Goal: Information Seeking & Learning: Learn about a topic

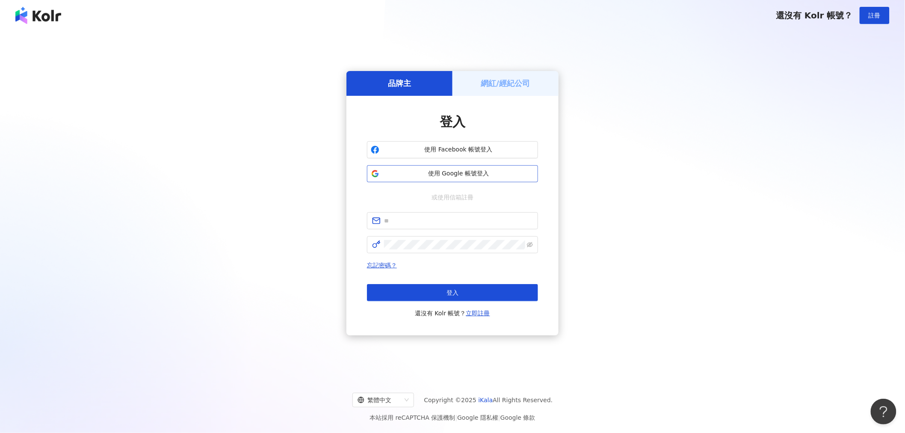
click at [420, 175] on span "使用 Google 帳號登入" at bounding box center [458, 173] width 151 height 9
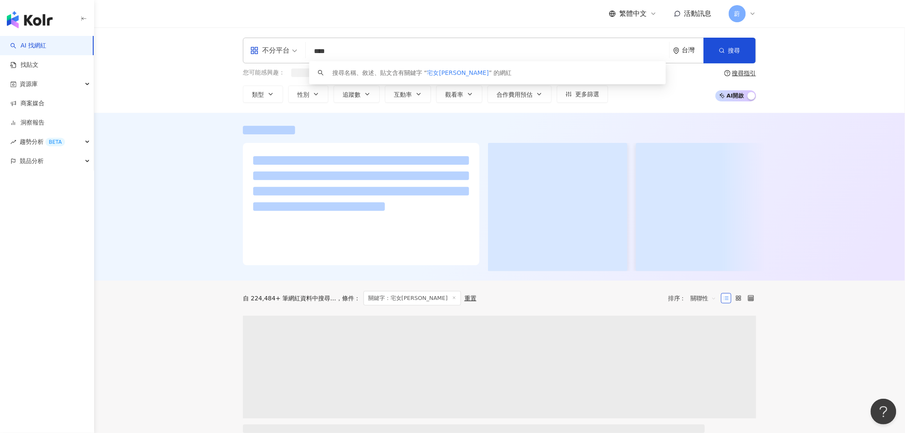
click at [387, 56] on input "****" at bounding box center [487, 51] width 357 height 16
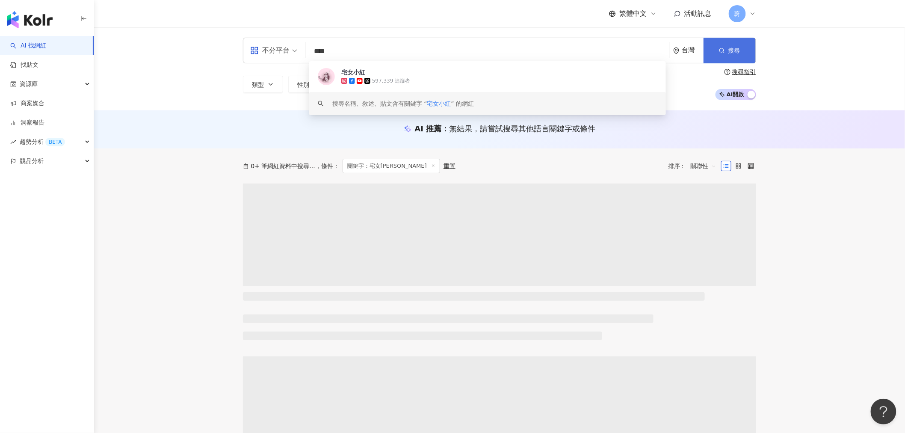
type input "****"
click at [717, 52] on button "搜尋" at bounding box center [730, 51] width 52 height 26
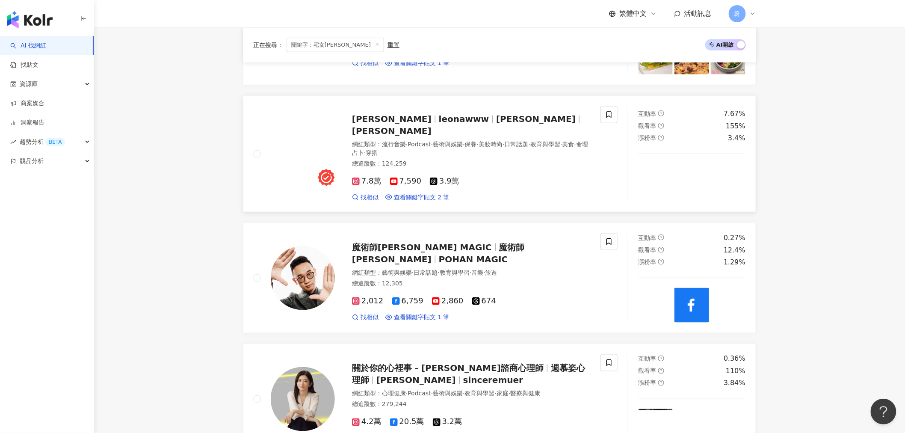
scroll to position [332, 0]
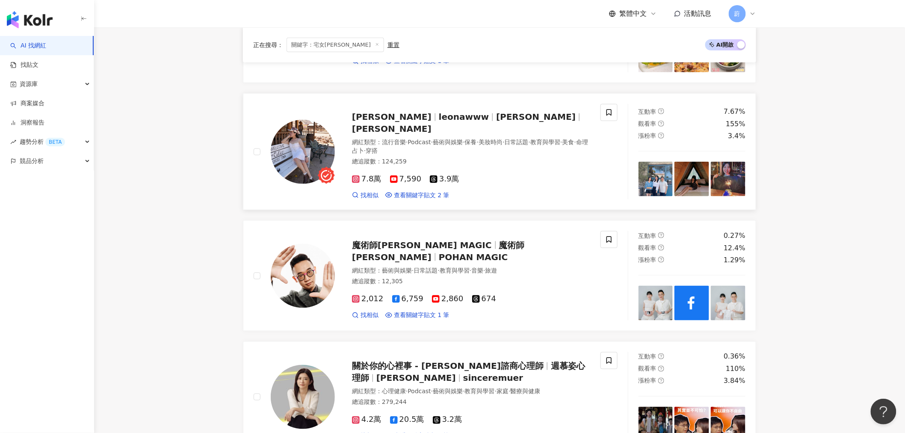
click at [496, 119] on span "紫砂歐娜" at bounding box center [536, 117] width 80 height 10
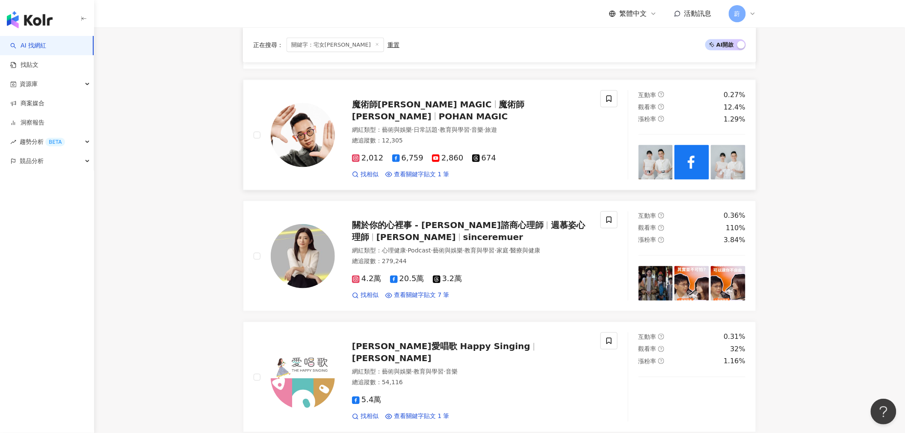
scroll to position [475, 0]
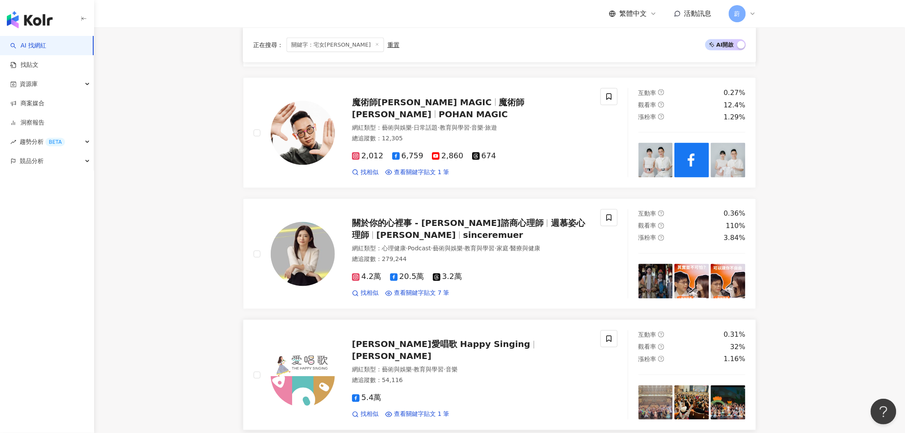
drag, startPoint x: 379, startPoint y: 228, endPoint x: 269, endPoint y: 315, distance: 139.7
click at [269, 320] on link "謝欣芷ｘ愛唱歌 Happy Singing 謝欣芷 網紅類型 ： 藝術與娛樂 · 教育與學習 · 音樂 總追蹤數 ： 54,116 5.4萬 找相似 查看關鍵…" at bounding box center [499, 375] width 513 height 111
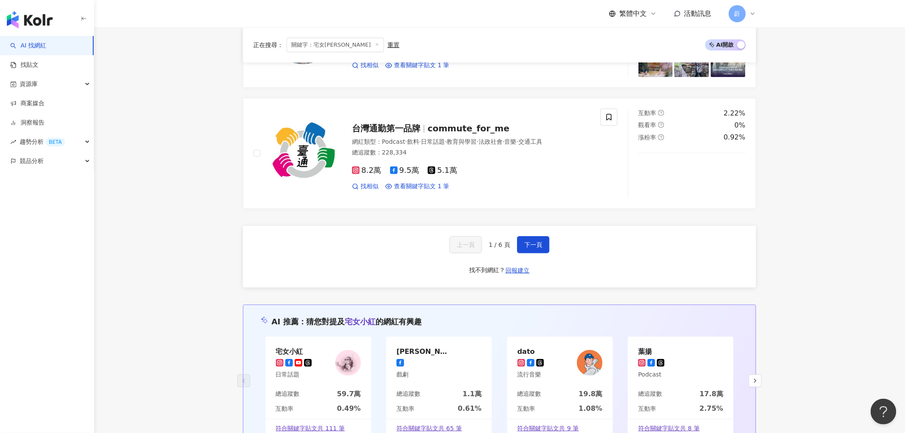
scroll to position [1426, 0]
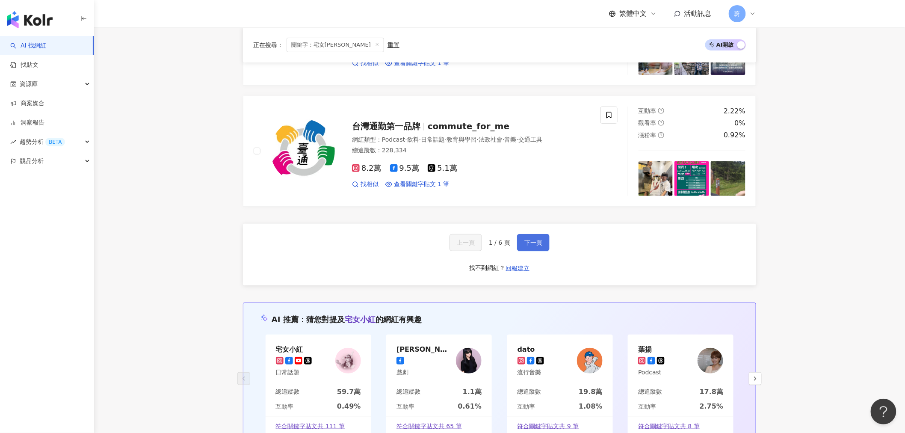
click at [532, 241] on button "下一頁" at bounding box center [533, 242] width 33 height 17
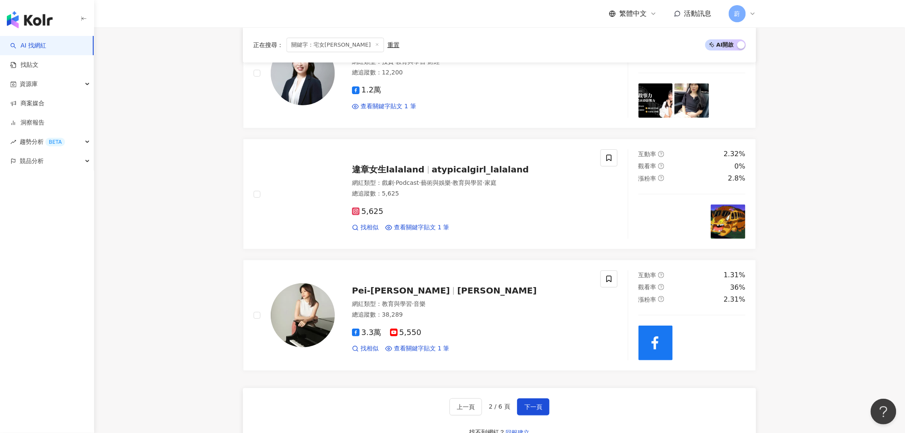
scroll to position [1331, 0]
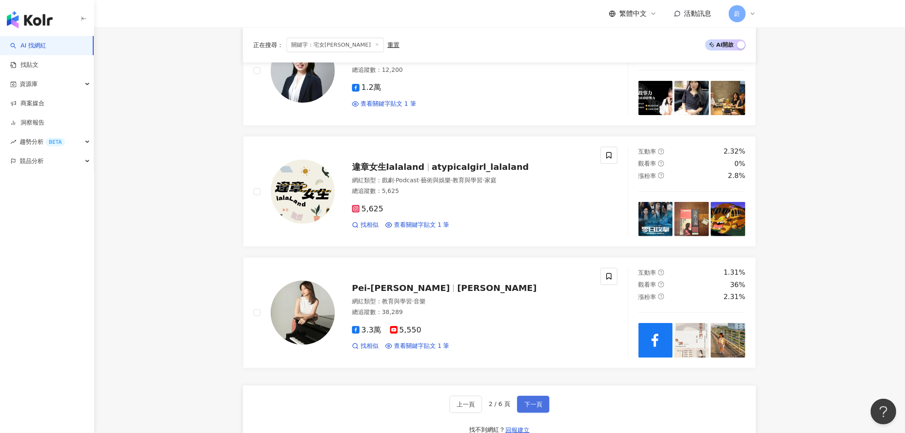
click at [532, 409] on button "下一頁" at bounding box center [533, 404] width 33 height 17
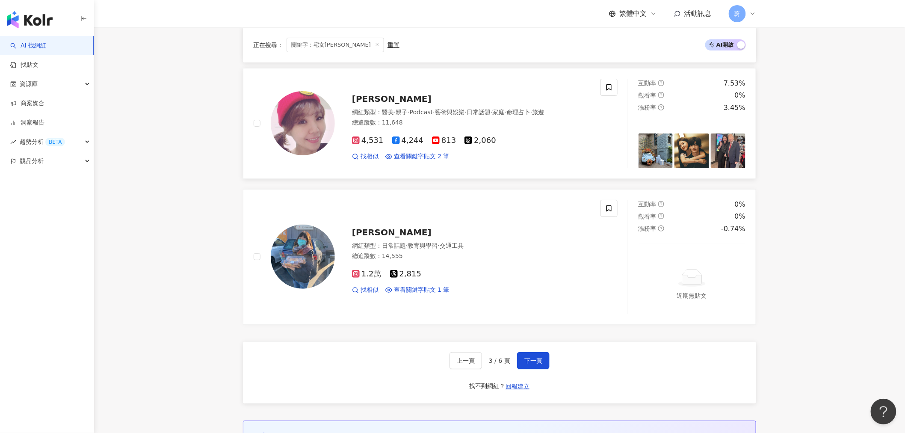
scroll to position [1426, 0]
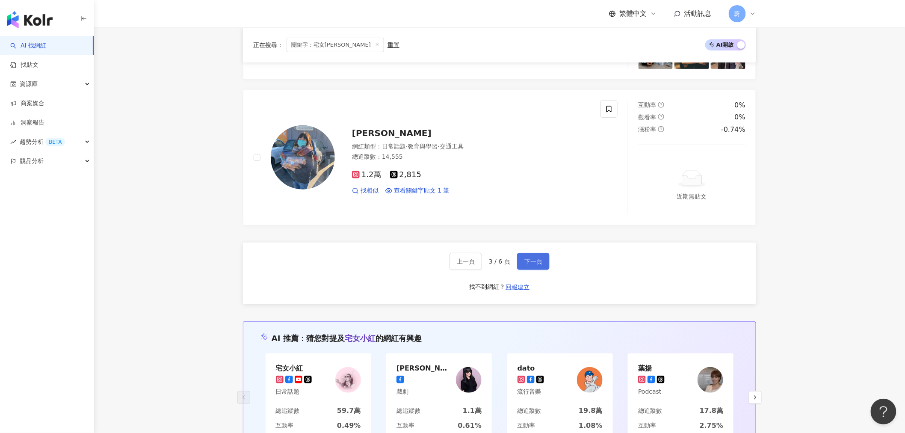
click at [539, 261] on span "下一頁" at bounding box center [533, 261] width 18 height 7
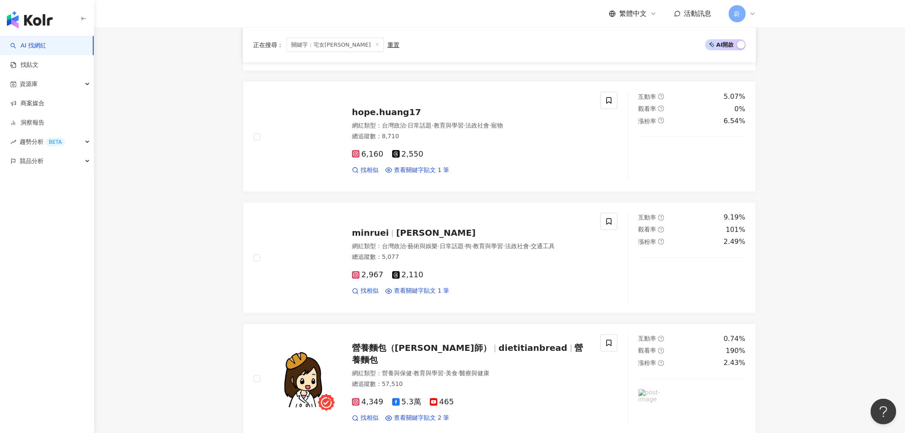
scroll to position [1401, 0]
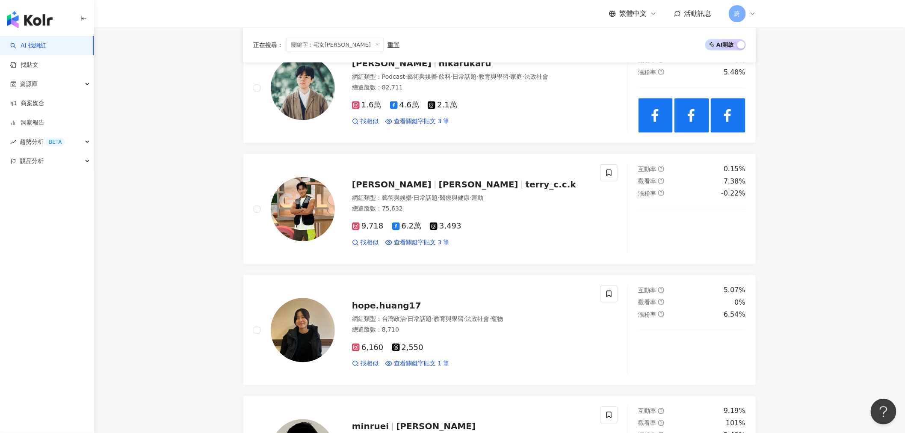
scroll to position [260, 0]
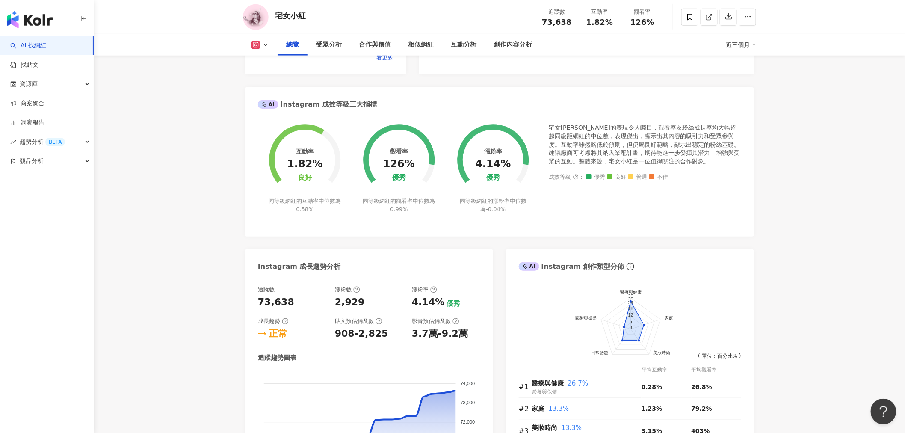
scroll to position [428, 0]
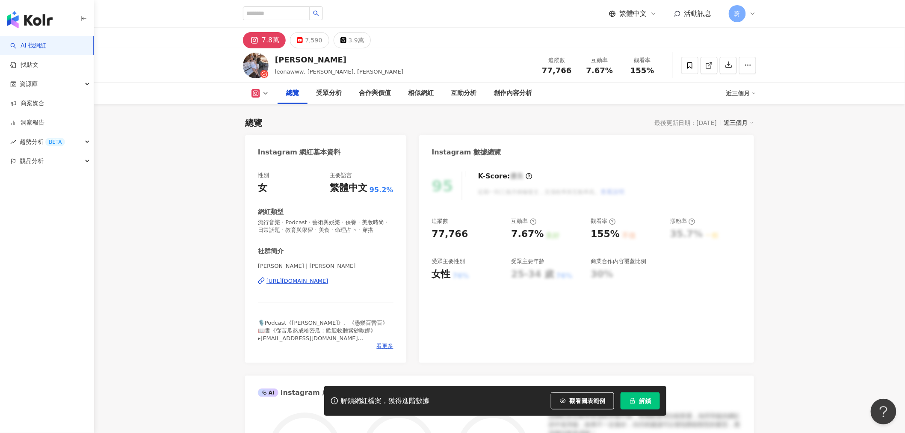
drag, startPoint x: 613, startPoint y: 427, endPoint x: 635, endPoint y: 406, distance: 30.0
click at [635, 406] on button "解鎖" at bounding box center [640, 400] width 39 height 17
click at [628, 403] on button "解鎖" at bounding box center [640, 400] width 39 height 17
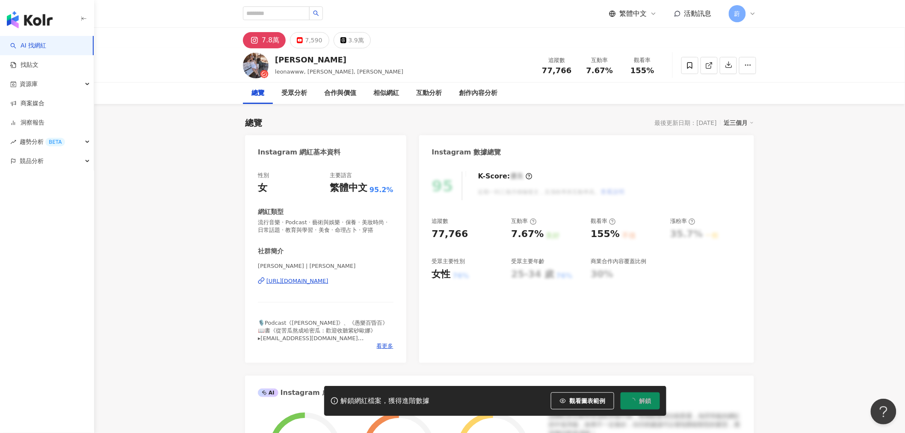
drag, startPoint x: 712, startPoint y: 334, endPoint x: 677, endPoint y: 337, distance: 35.6
click at [713, 334] on div "95 K-Score : 優良 近期一到三個月積極發文，且漲粉率與互動率高。 查看說明 追蹤數 77,766 互動率 7.67% 良好 觀看率 155% 不佳…" at bounding box center [586, 263] width 335 height 200
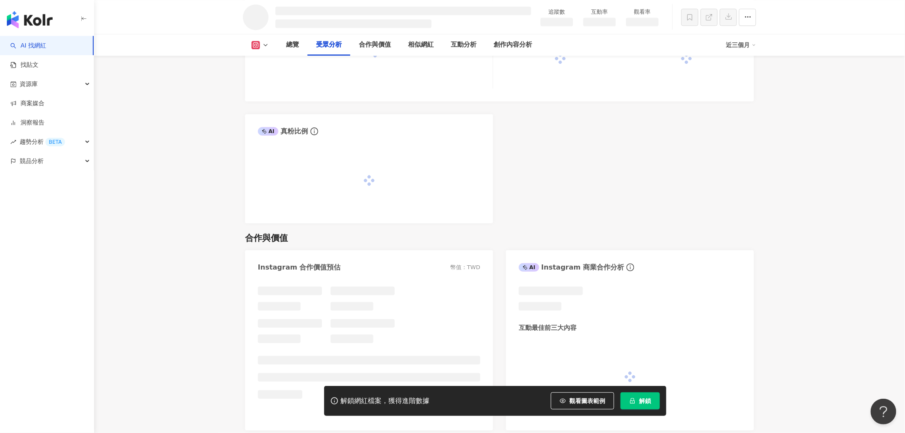
click at [639, 409] on div "解鎖網紅檔案，獲得進階數據 觀看圖表範例 解鎖" at bounding box center [495, 401] width 342 height 30
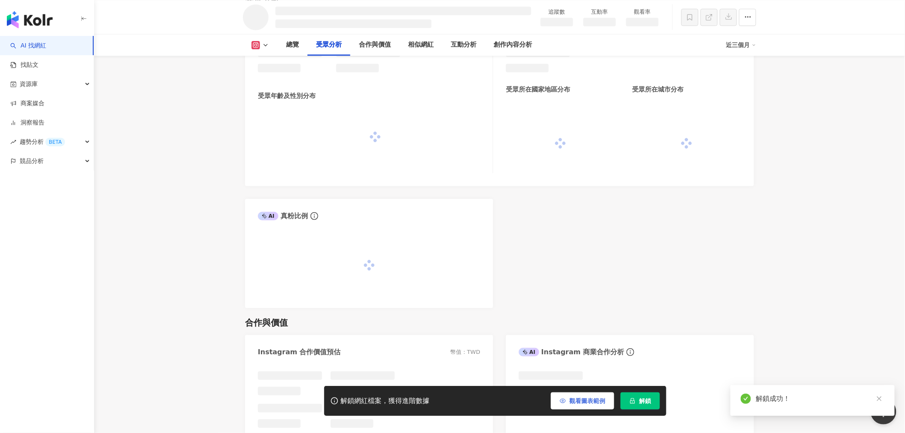
scroll to position [704, 0]
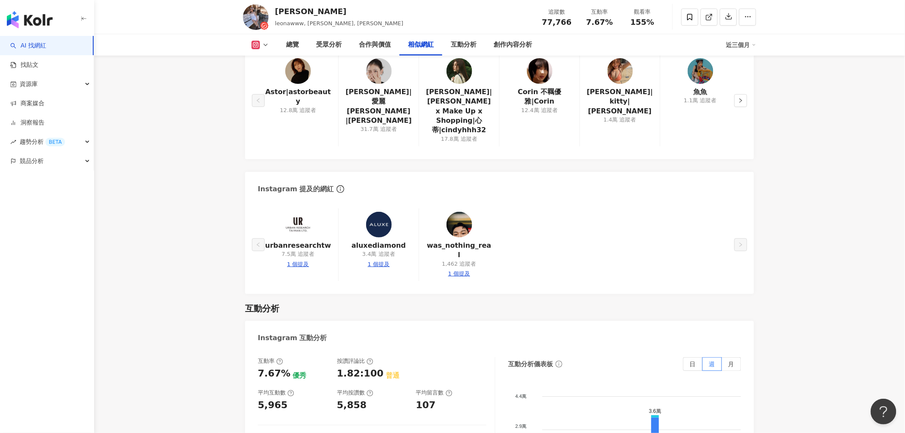
scroll to position [1616, 0]
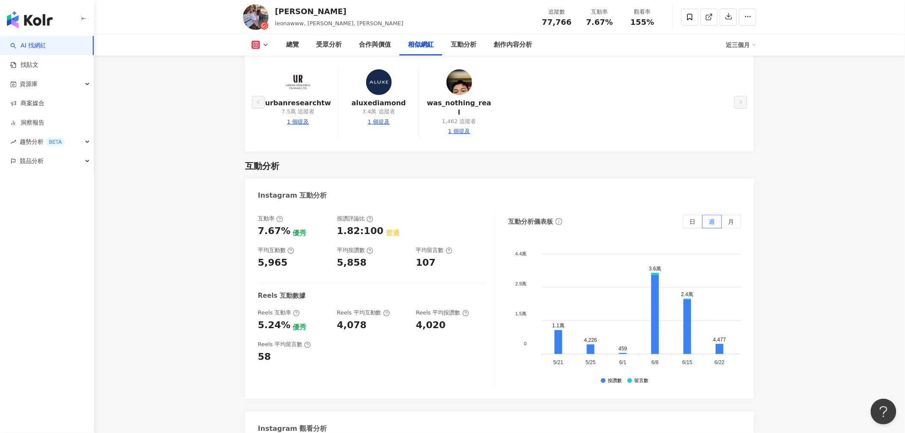
click at [122, 101] on main "7.8萬 7,590 3.9萬 Leona Wang leonawww, 紫砂歐娜, 歐娜 追蹤數 77,766 互動率 7.67% 觀看率 155% 總覽 …" at bounding box center [499, 38] width 811 height 3252
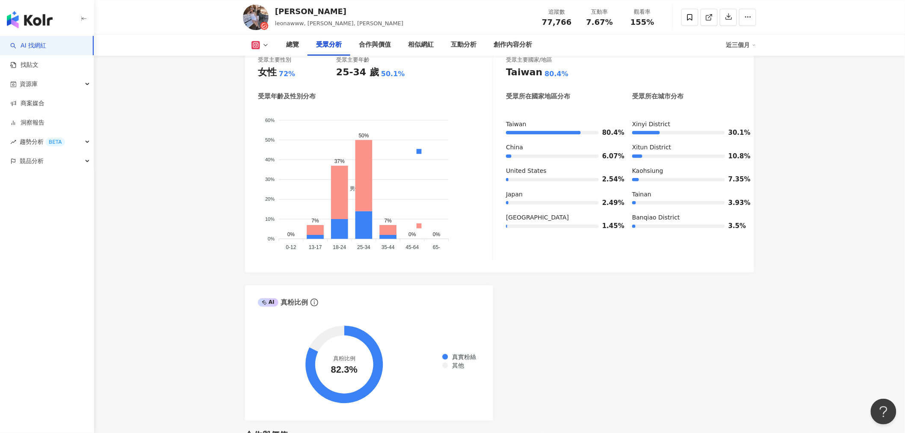
scroll to position [991, 0]
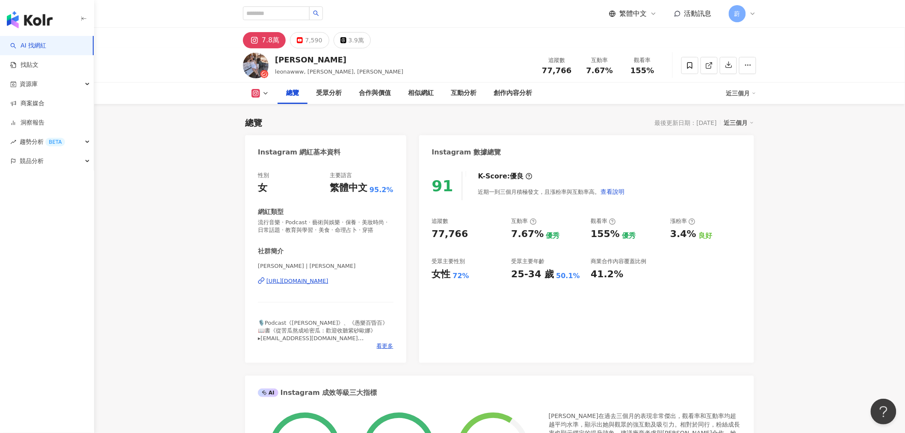
scroll to position [237, 0]
click at [257, 10] on input "search" at bounding box center [276, 13] width 67 height 14
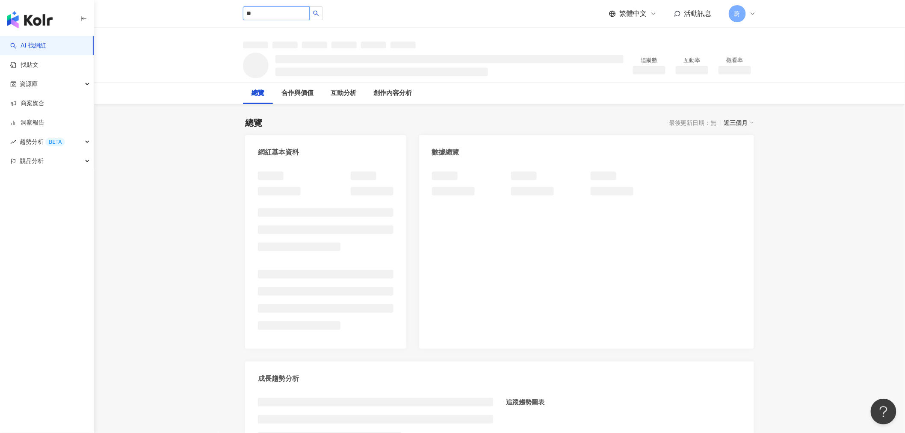
type input "*"
type input "**"
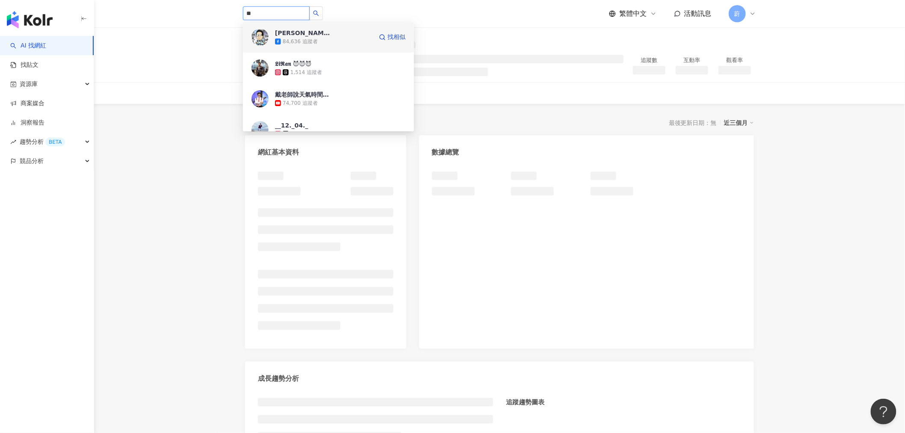
click at [338, 37] on div "84,636 追蹤者" at bounding box center [324, 41] width 98 height 9
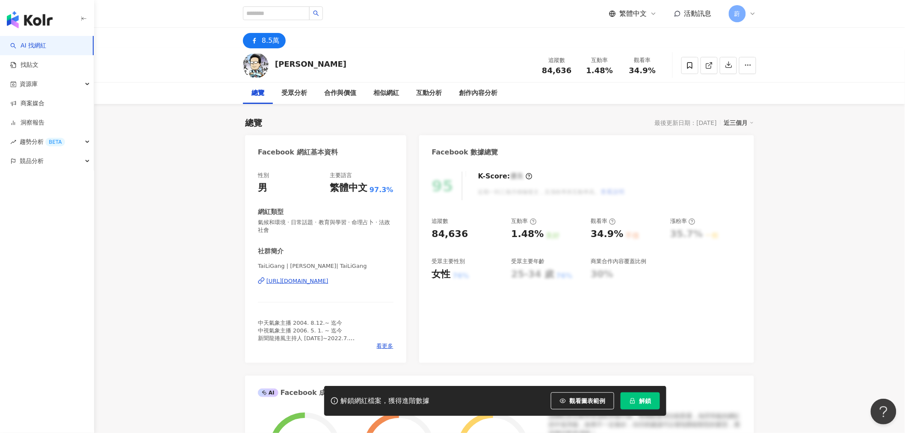
click at [647, 403] on span "解鎖" at bounding box center [645, 400] width 12 height 7
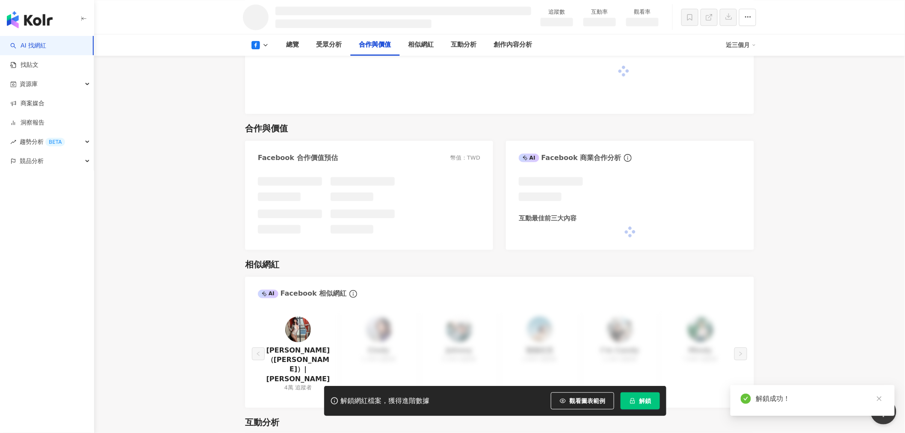
scroll to position [965, 0]
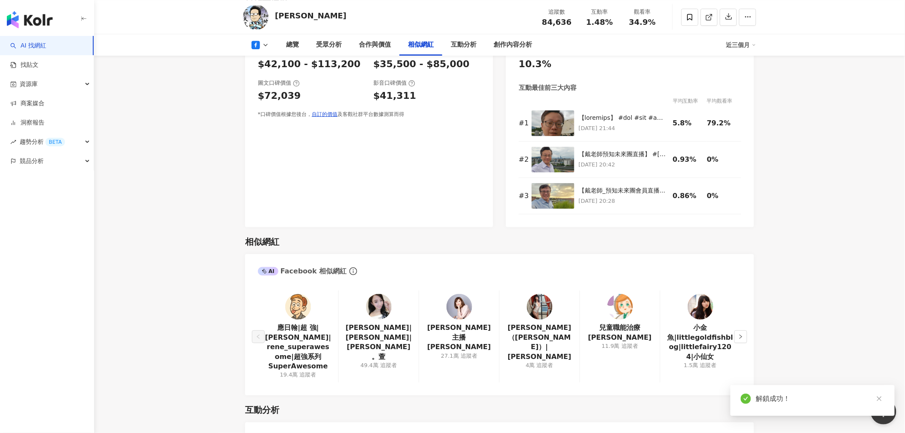
scroll to position [1153, 0]
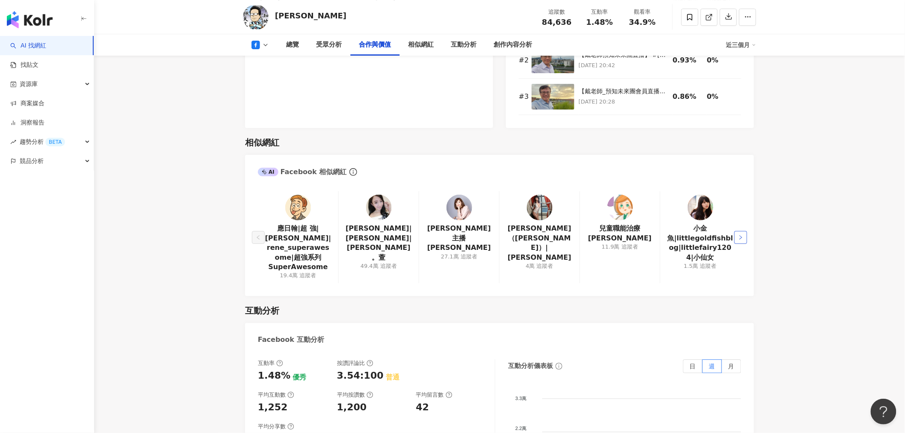
click at [742, 236] on button "button" at bounding box center [740, 237] width 13 height 13
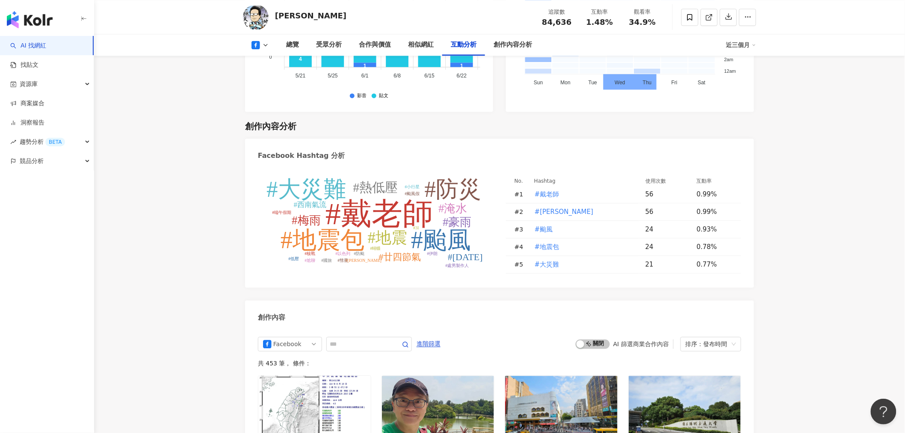
scroll to position [2056, 0]
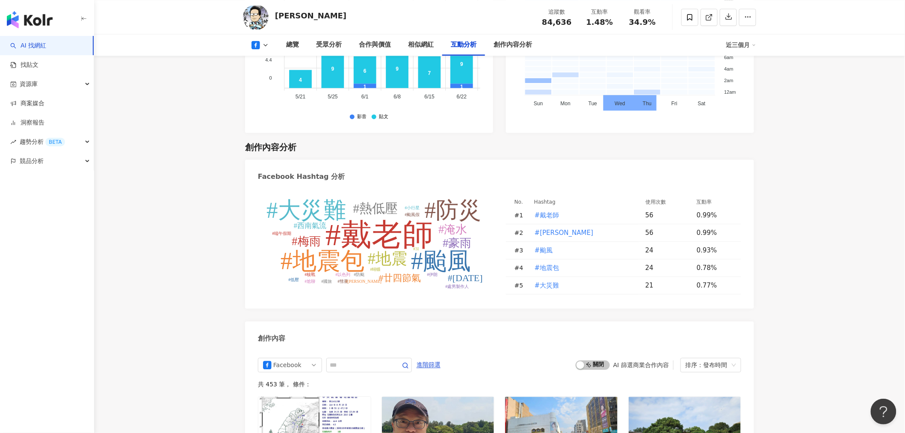
click at [315, 202] on tspan "#大災難" at bounding box center [306, 210] width 80 height 25
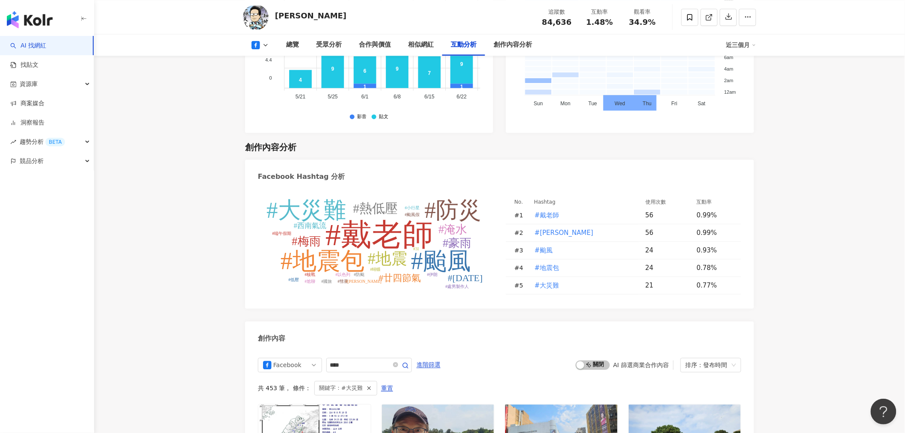
type input "****"
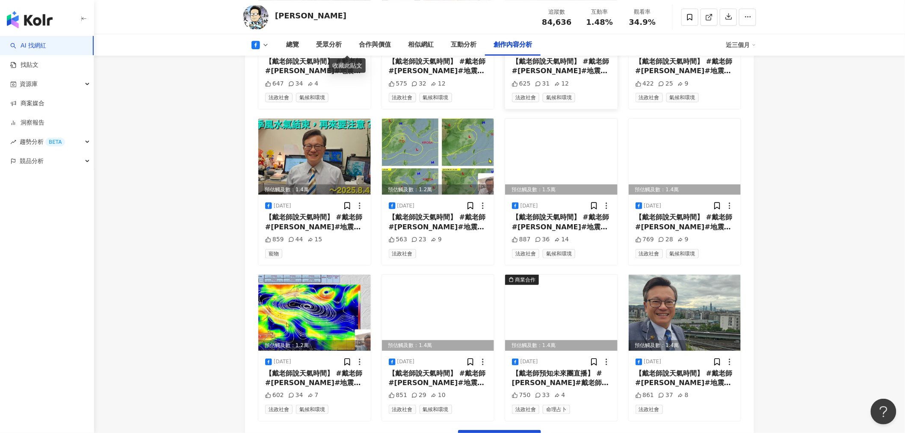
scroll to position [2557, 0]
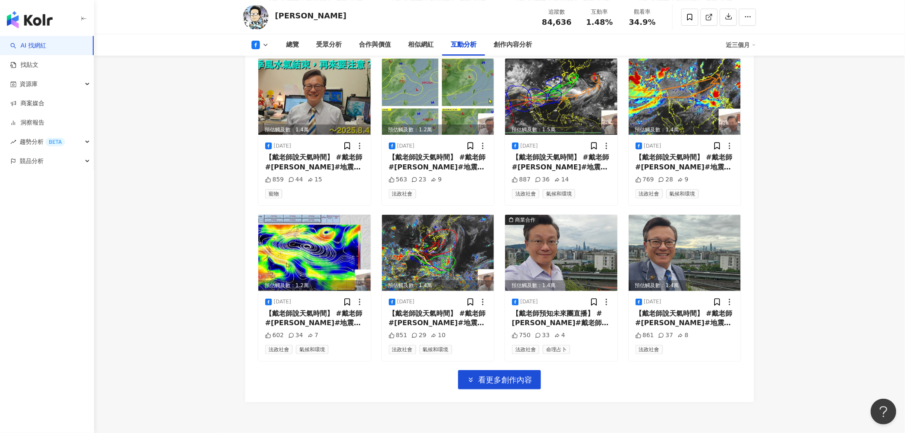
scroll to position [2056, 0]
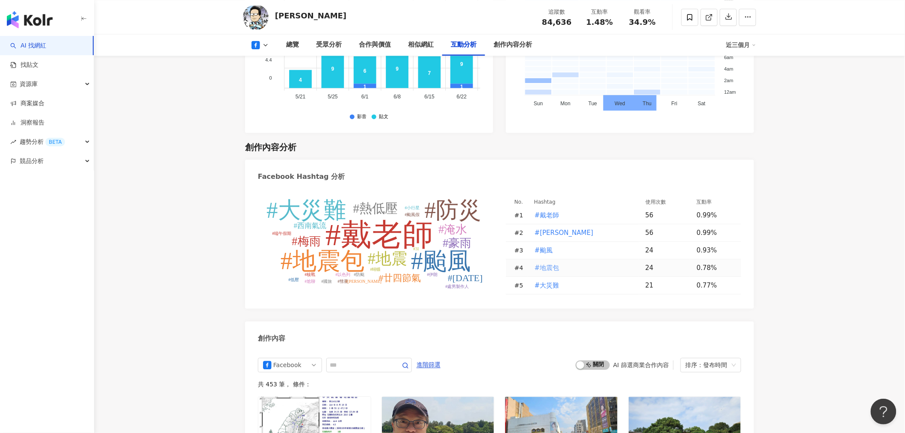
click at [553, 266] on span "#地震包" at bounding box center [547, 267] width 25 height 9
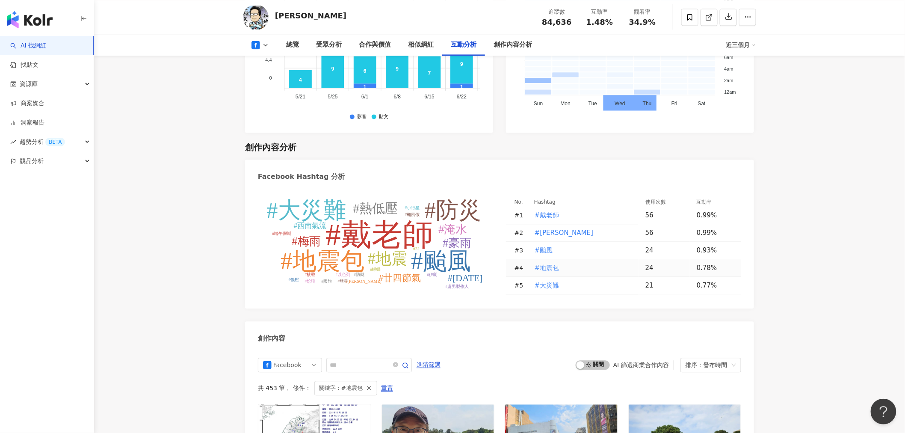
type input "****"
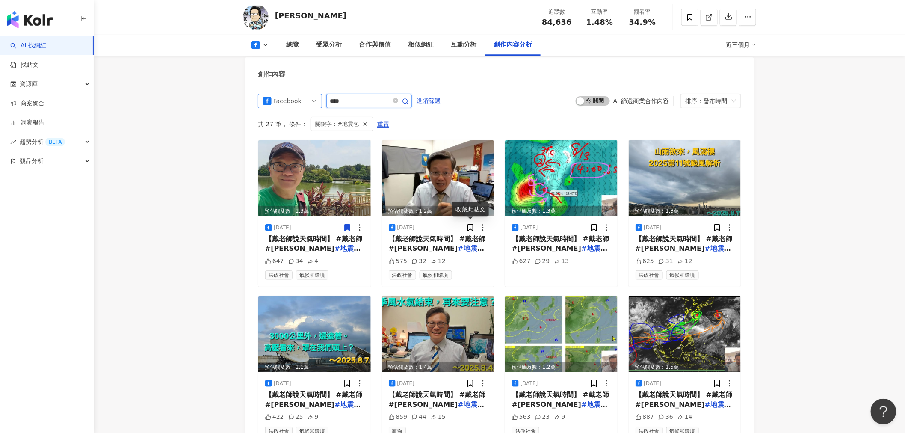
drag, startPoint x: 332, startPoint y: 98, endPoint x: 311, endPoint y: 98, distance: 21.4
click at [311, 98] on div "Facebook ****" at bounding box center [335, 101] width 154 height 15
click at [38, 62] on link "找貼文" at bounding box center [24, 65] width 28 height 9
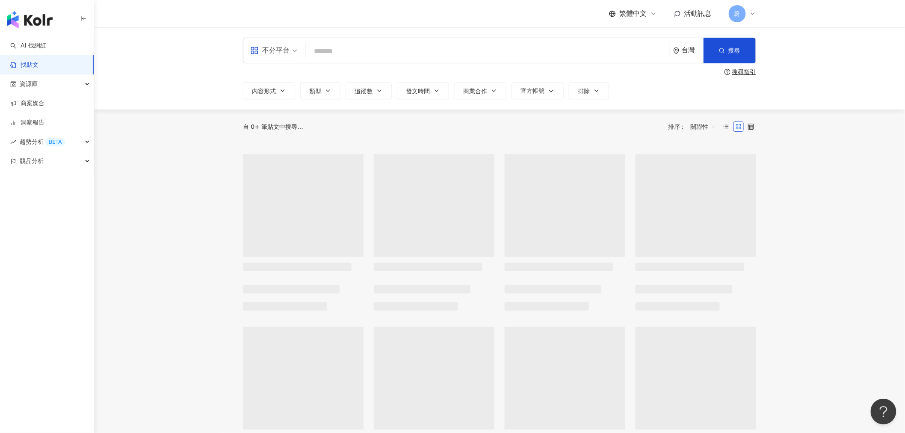
click at [488, 44] on input "search" at bounding box center [487, 51] width 357 height 18
paste input "****"
type input "****"
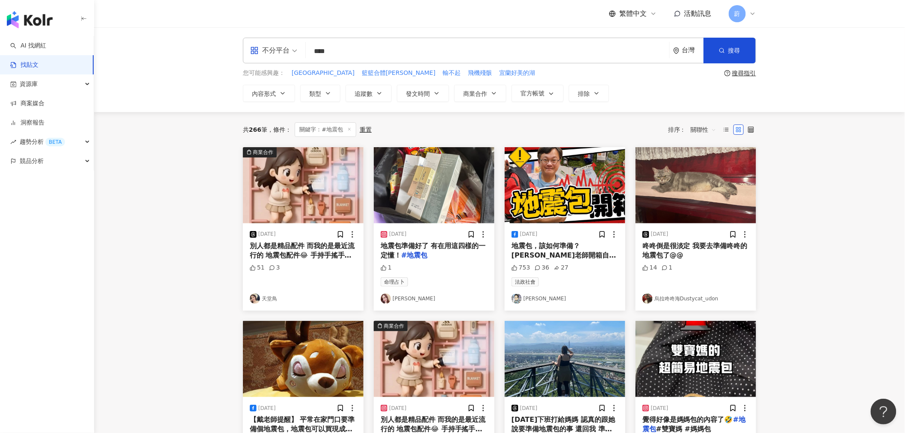
drag, startPoint x: 416, startPoint y: 243, endPoint x: 824, endPoint y: 210, distance: 409.3
click at [824, 210] on main "不分平台 **** 台灣 搜尋 您可能感興趣： 護士山 籃籃合體李多慧 輸不起 飛機殘骸 宜蘭好美的湖 搜尋指引 內容形式 類型 追蹤數 發文時間 商業合作 …" at bounding box center [499, 377] width 811 height 700
drag, startPoint x: 421, startPoint y: 245, endPoint x: 198, endPoint y: 301, distance: 230.6
click at [200, 300] on main "不分平台 **** 台灣 搜尋 您可能感興趣： 護士山 籃籃合體李多慧 輸不起 飛機殘骸 宜蘭好美的湖 搜尋指引 內容形式 類型 追蹤數 發文時間 商業合作 …" at bounding box center [499, 377] width 811 height 700
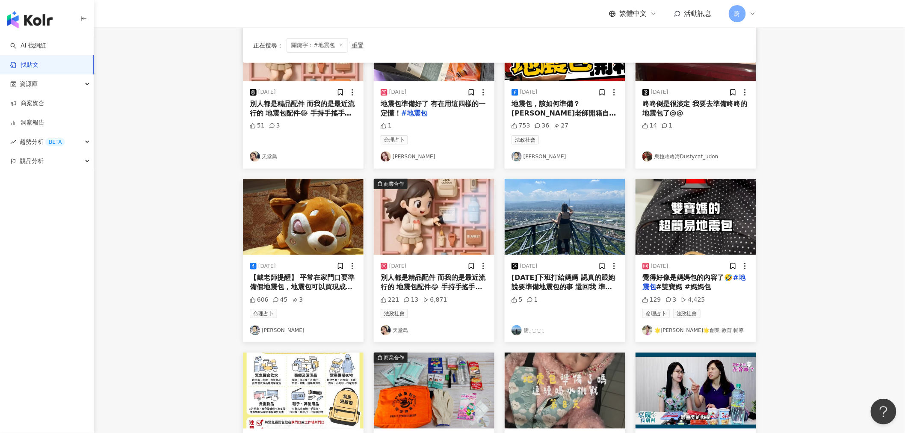
scroll to position [142, 0]
drag, startPoint x: 686, startPoint y: 277, endPoint x: 781, endPoint y: 331, distance: 109.0
click at [781, 331] on main "不分平台 **** 台灣 搜尋 您可能感興趣： 護士山 籃籃合體李多慧 輸不起 飛機殘骸 宜蘭好美的湖 搜尋指引 內容形式 類型 追蹤數 發文時間 商業合作 …" at bounding box center [499, 235] width 811 height 700
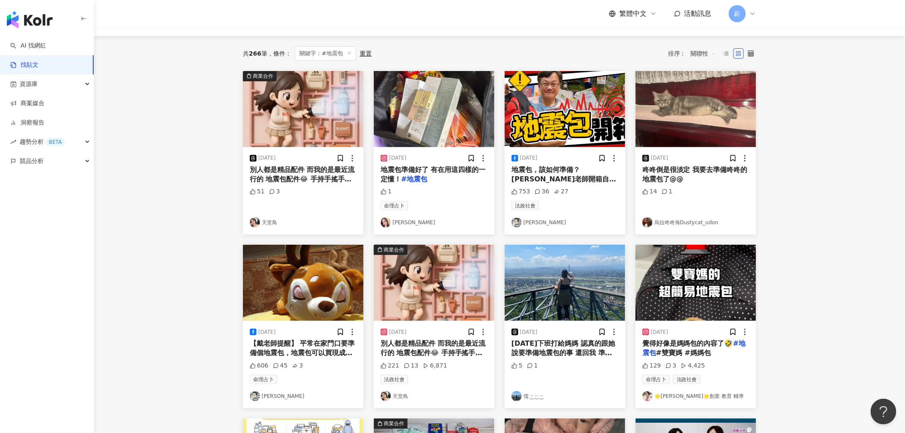
scroll to position [0, 0]
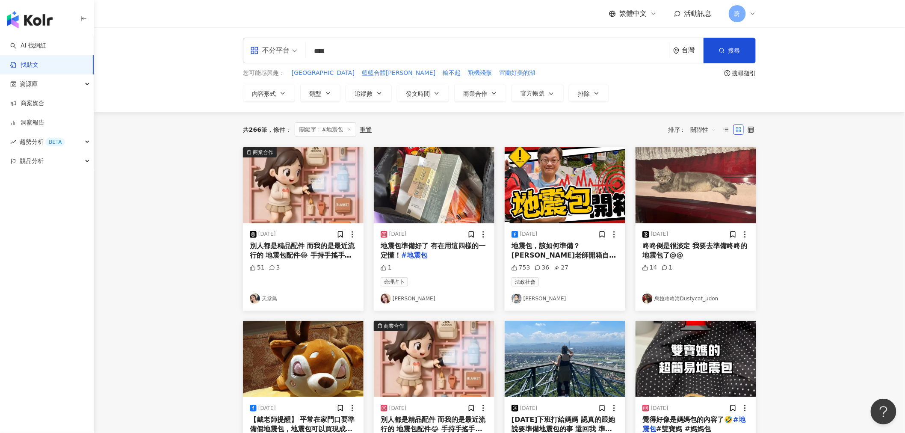
click at [710, 131] on span "關聯性" at bounding box center [704, 130] width 26 height 14
click at [707, 218] on div "發文時間" at bounding box center [705, 219] width 24 height 9
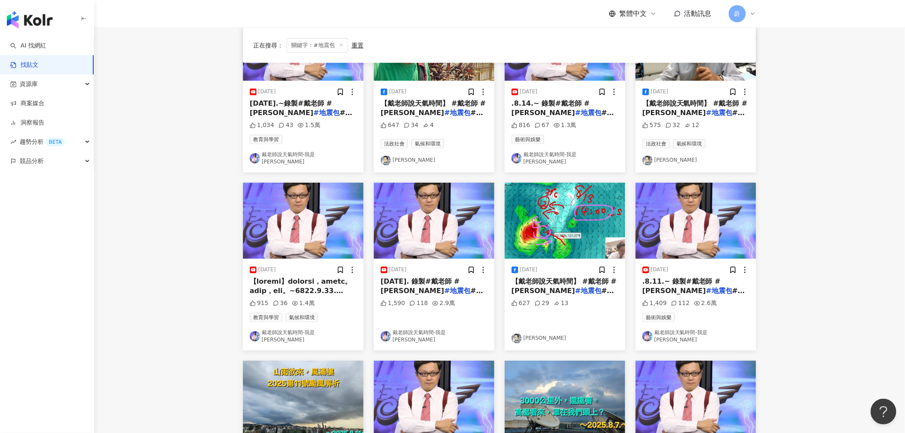
scroll to position [380, 0]
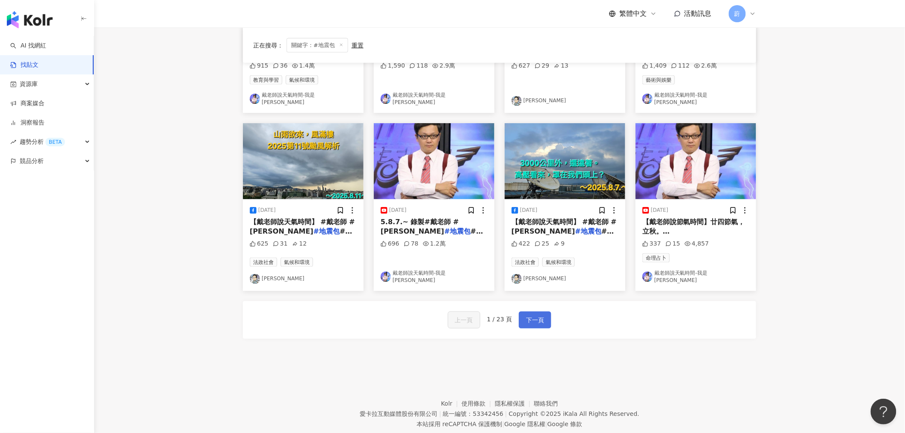
click at [550, 311] on button "下一頁" at bounding box center [535, 319] width 33 height 17
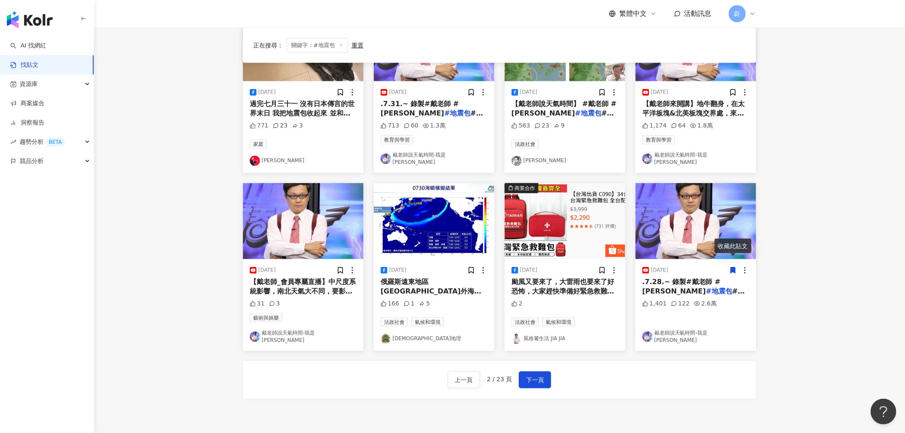
scroll to position [390, 0]
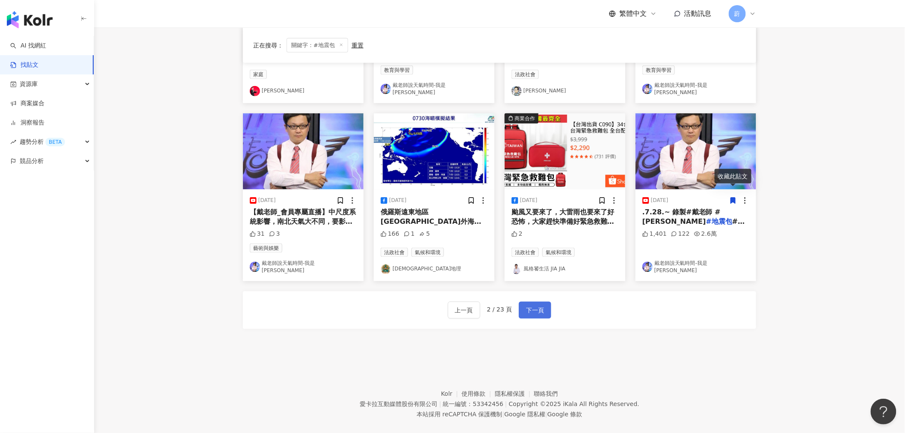
click at [543, 302] on button "下一頁" at bounding box center [535, 310] width 33 height 17
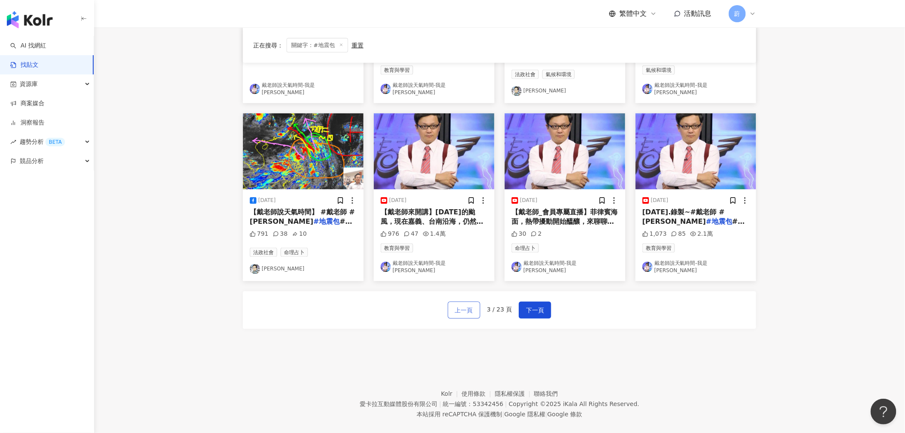
click at [459, 305] on span "上一頁" at bounding box center [464, 310] width 18 height 10
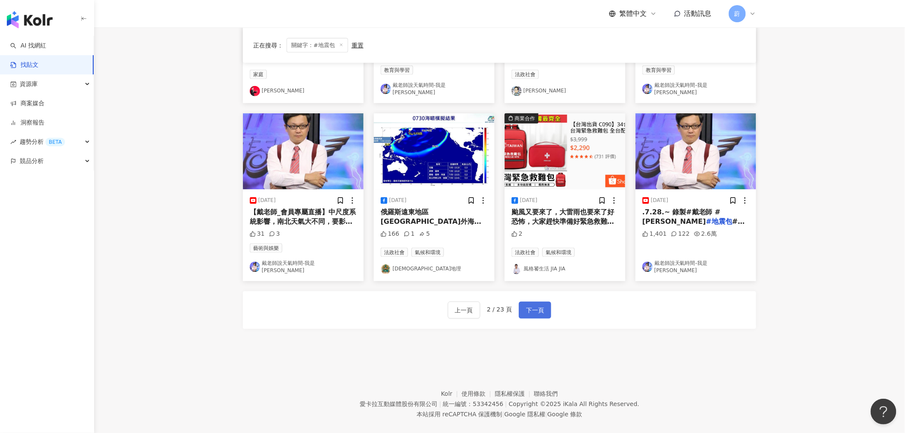
click at [535, 305] on span "下一頁" at bounding box center [535, 310] width 18 height 10
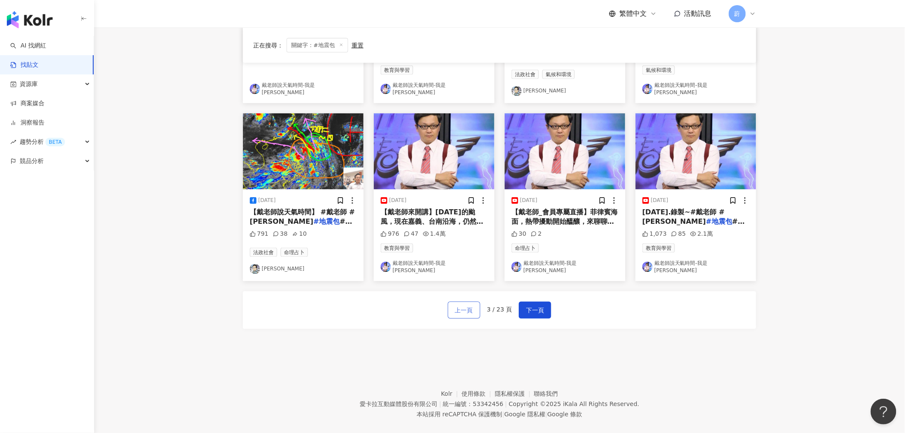
click at [463, 305] on span "上一頁" at bounding box center [464, 310] width 18 height 10
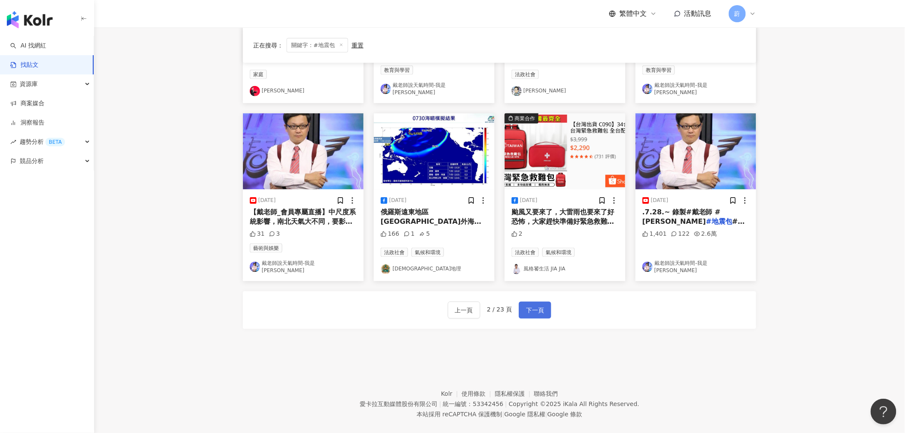
click at [531, 302] on button "下一頁" at bounding box center [535, 310] width 33 height 17
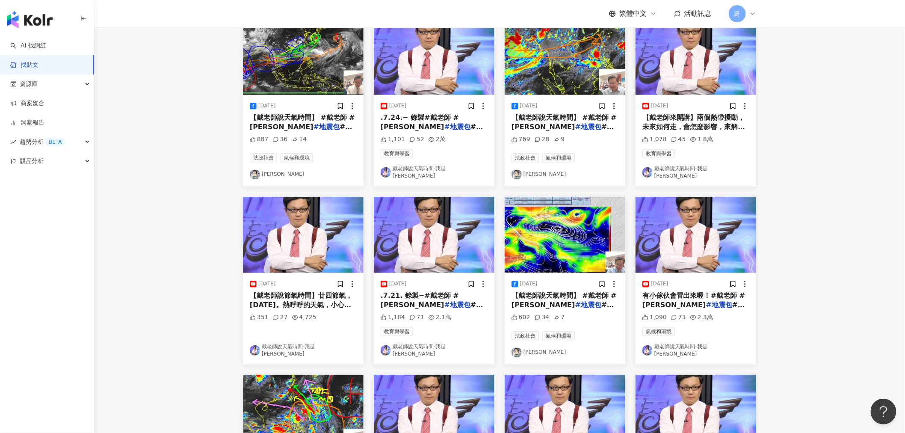
scroll to position [285, 0]
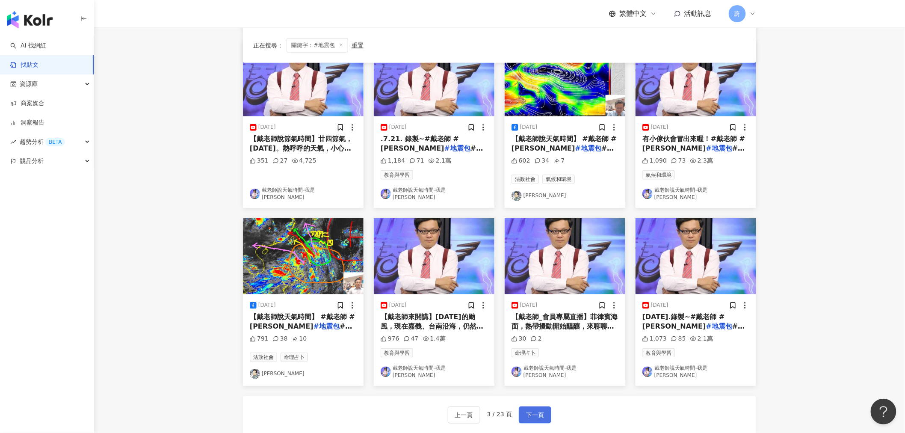
click at [531, 410] on span "下一頁" at bounding box center [535, 415] width 18 height 10
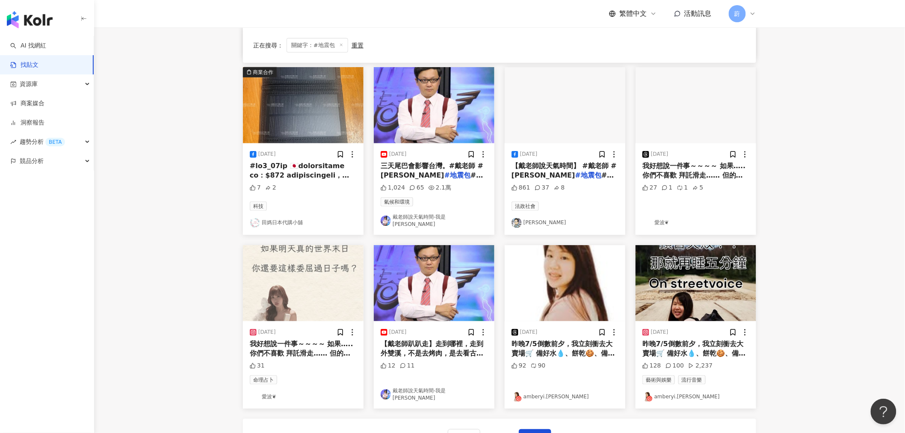
scroll to position [237, 0]
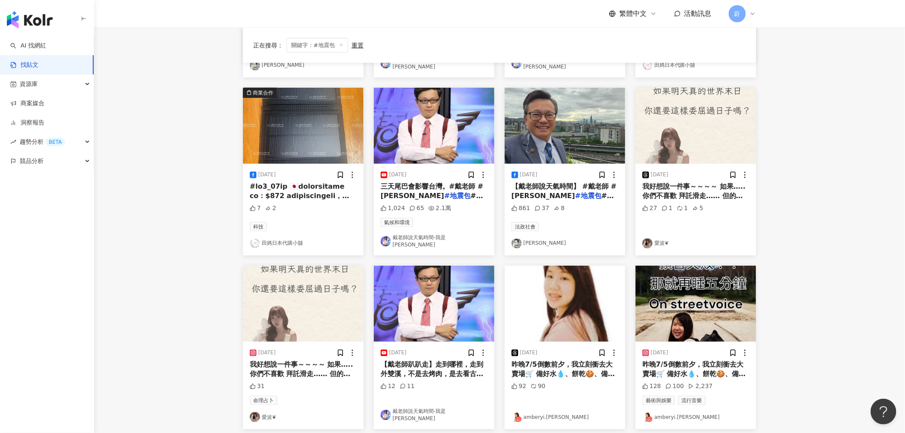
drag, startPoint x: 695, startPoint y: 362, endPoint x: 660, endPoint y: 360, distance: 35.1
drag, startPoint x: 660, startPoint y: 359, endPoint x: 794, endPoint y: 396, distance: 139.3
click at [794, 396] on main "不分平台 **** 台灣 搜尋 您可能感興趣： 護士山 籃籃合體李多慧 輸不起 飛機殘骸 宜蘭好美的湖 搜尋指引 內容形式 類型 追蹤數 發文時間 商業合作 …" at bounding box center [499, 144] width 811 height 708
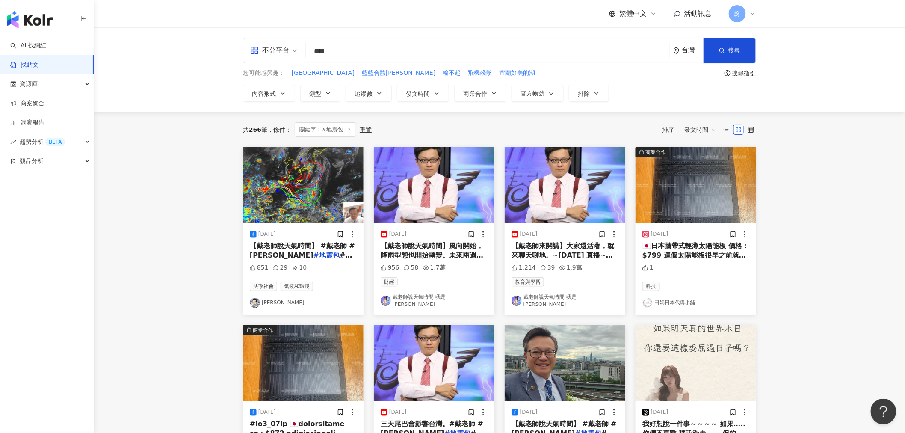
scroll to position [332, 0]
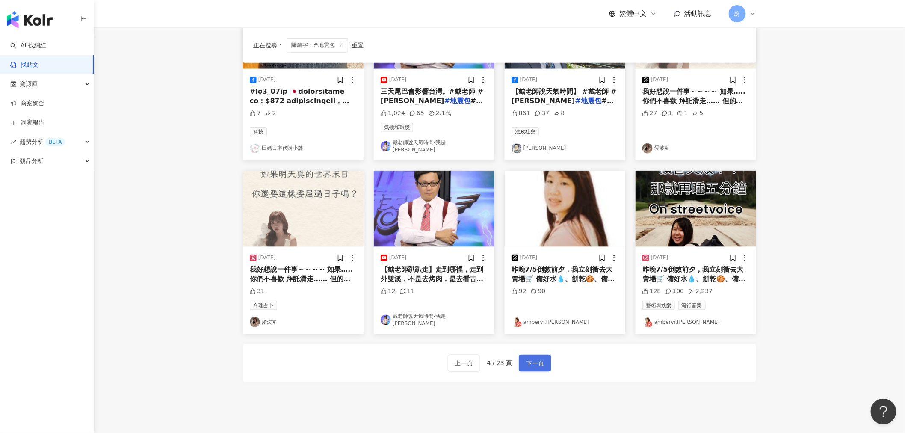
click at [519, 355] on button "下一頁" at bounding box center [535, 363] width 33 height 17
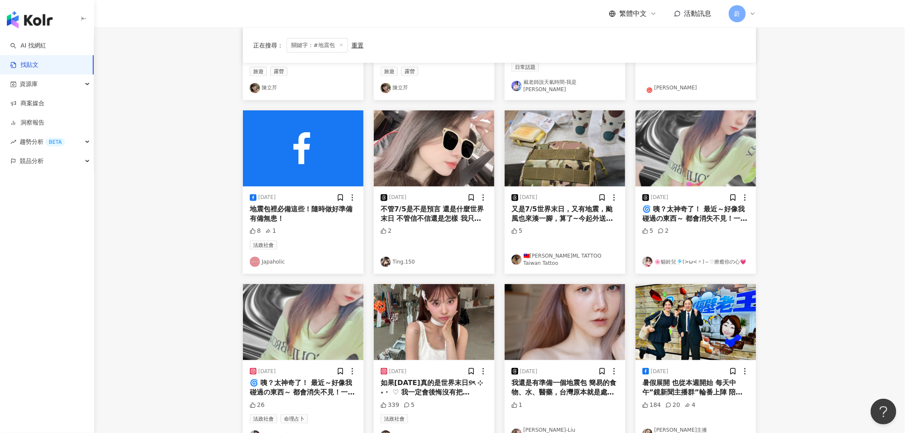
scroll to position [342, 0]
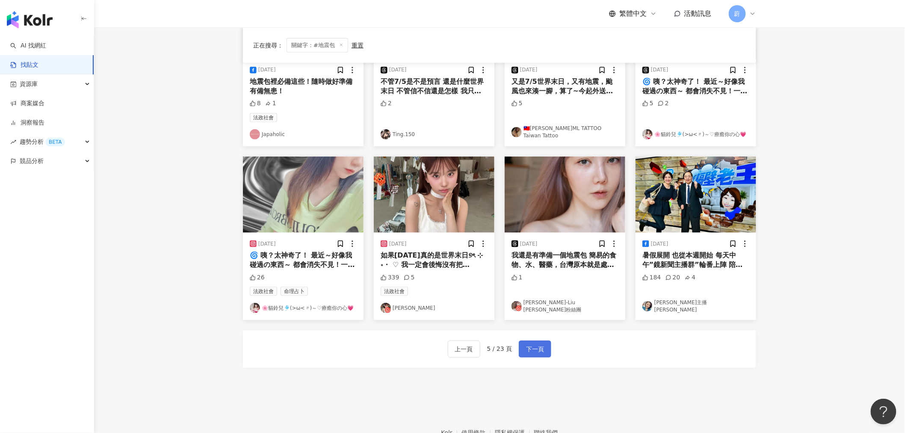
click at [541, 349] on span "下一頁" at bounding box center [535, 349] width 18 height 10
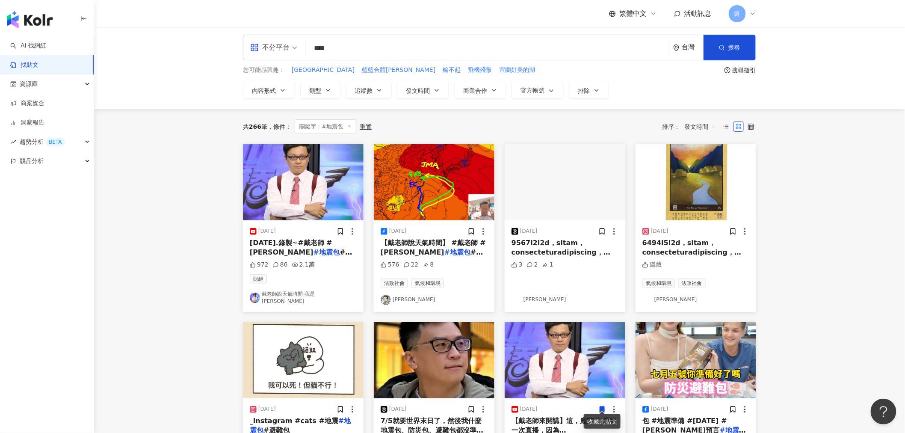
scroll to position [0, 0]
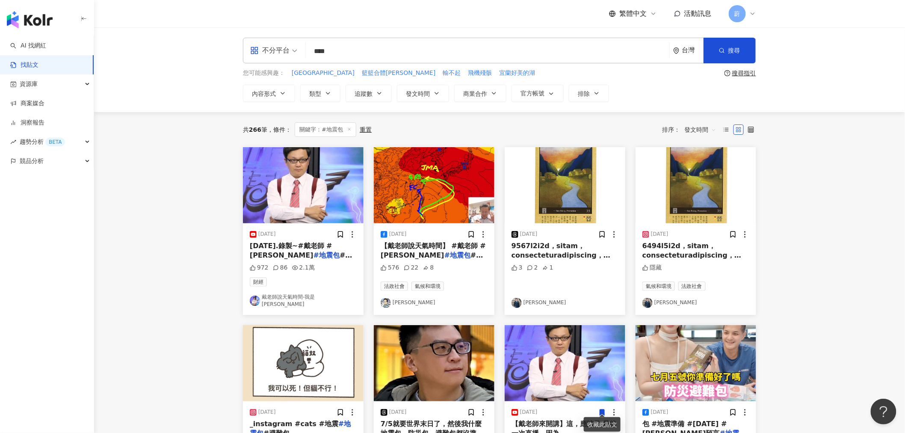
click at [712, 128] on span "發文時間" at bounding box center [701, 130] width 32 height 14
click at [706, 167] on div "互動數" at bounding box center [701, 161] width 38 height 15
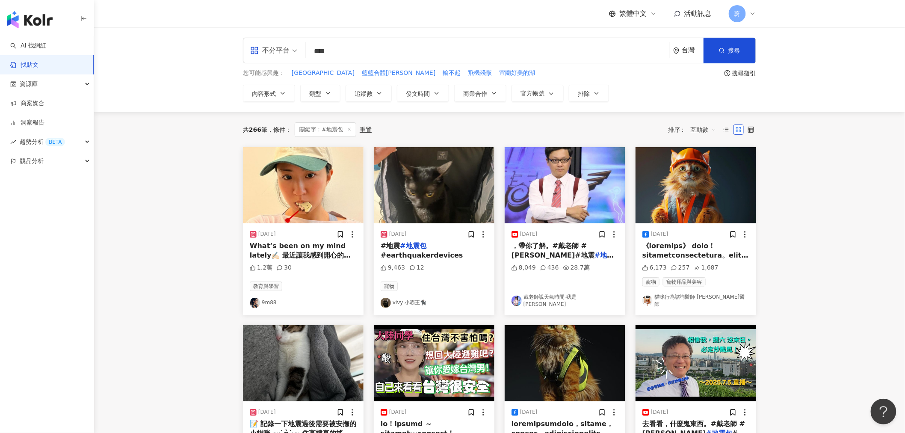
drag, startPoint x: 314, startPoint y: 250, endPoint x: 275, endPoint y: 240, distance: 40.3
drag, startPoint x: 275, startPoint y: 240, endPoint x: 259, endPoint y: 257, distance: 23.6
drag, startPoint x: 259, startPoint y: 257, endPoint x: 891, endPoint y: 257, distance: 631.7
click at [893, 258] on main "不分平台 **** 台灣 搜尋 您可能感興趣： 護士山 籃籃合體李多慧 輸不起 飛機殘骸 宜蘭好美的湖 搜尋指引 內容形式 類型 追蹤數 發文時間 商業合作 …" at bounding box center [499, 381] width 811 height 708
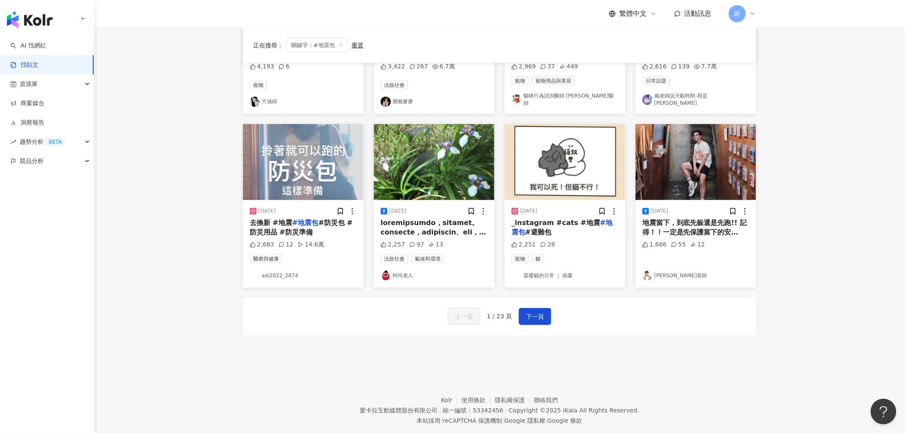
scroll to position [380, 0]
click at [257, 221] on span "#防災包 #防災用品 #防災準備" at bounding box center [301, 227] width 103 height 18
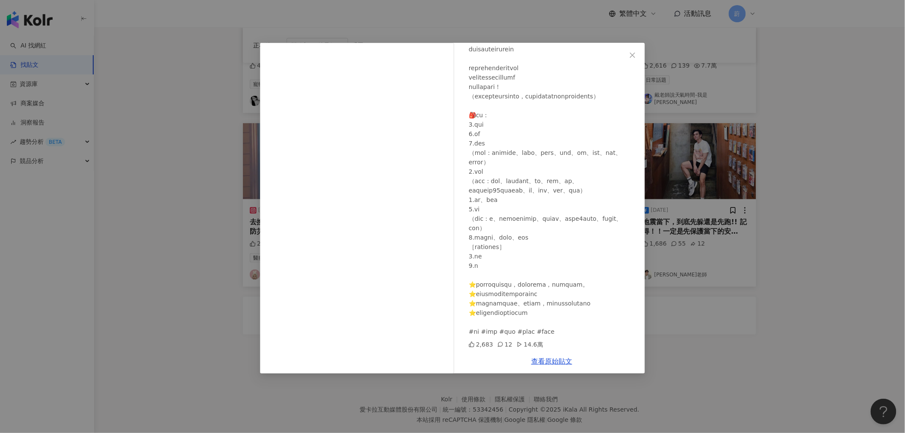
scroll to position [0, 0]
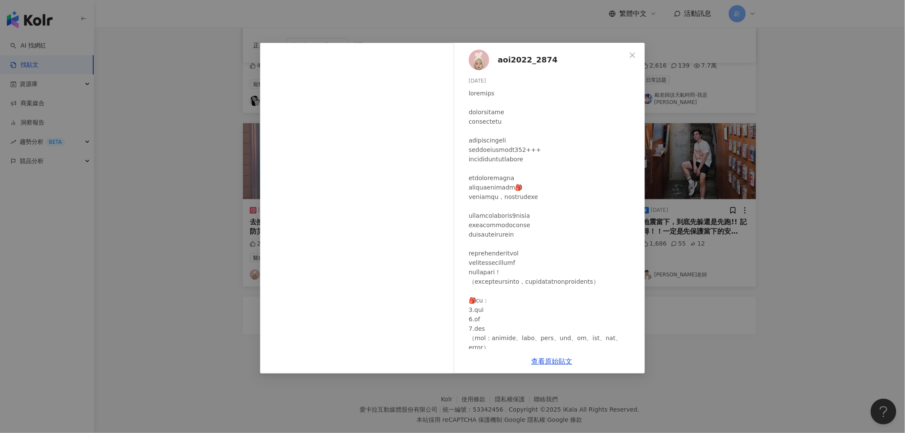
click at [526, 59] on span "aoi2022_2874" at bounding box center [528, 60] width 60 height 12
click at [632, 56] on icon "close" at bounding box center [632, 54] width 5 height 5
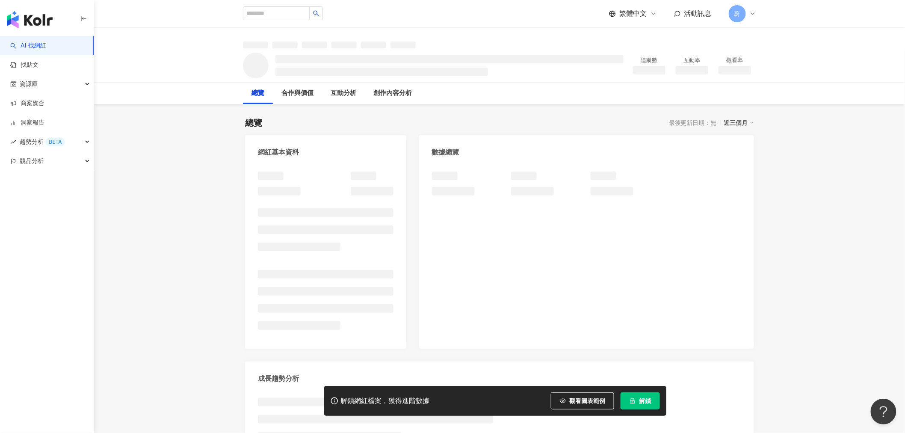
click at [642, 400] on span "解鎖" at bounding box center [645, 400] width 12 height 7
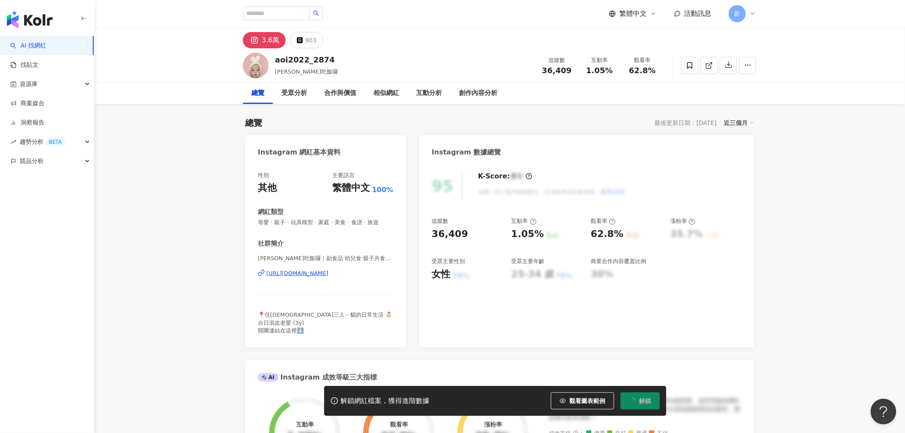
drag, startPoint x: 641, startPoint y: 397, endPoint x: 548, endPoint y: 272, distance: 155.4
click at [641, 398] on span "解鎖" at bounding box center [645, 400] width 12 height 7
drag, startPoint x: 296, startPoint y: 71, endPoint x: 275, endPoint y: 68, distance: 21.5
click at [275, 68] on div "aoi2022_2874 [PERSON_NAME]吃飯囉 追蹤數 36,409 互動率 1.05% 觀看率 62.8%" at bounding box center [499, 65] width 547 height 34
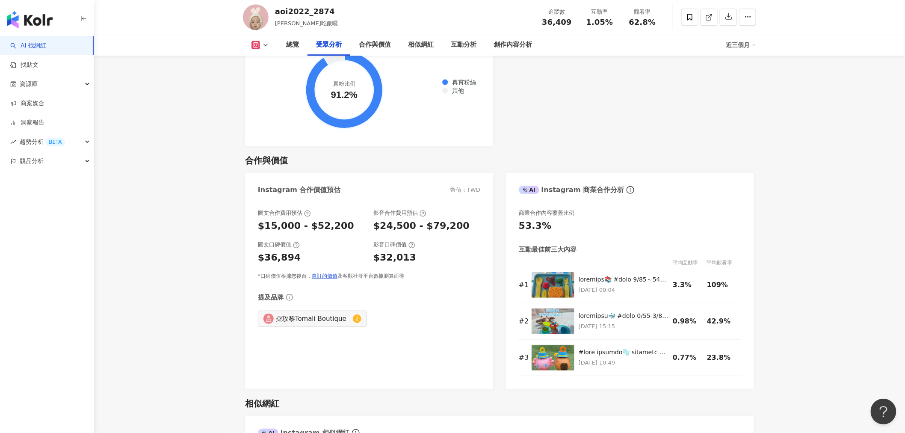
scroll to position [1188, 0]
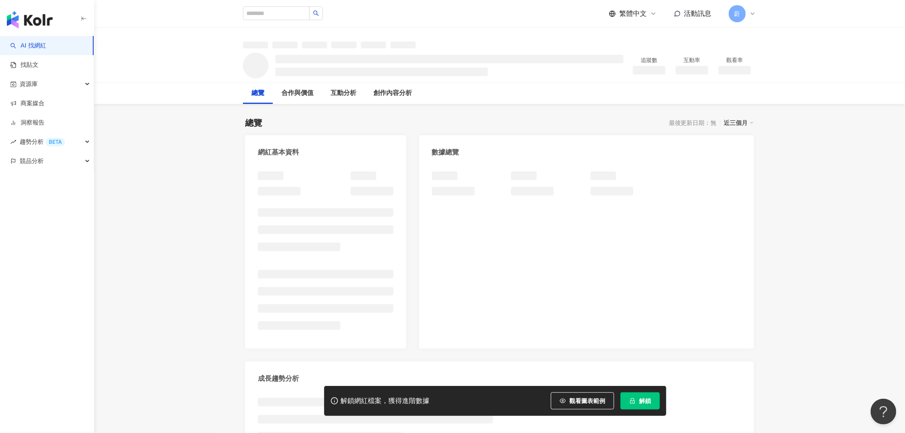
click at [642, 399] on span "解鎖" at bounding box center [645, 400] width 12 height 7
